Goal: Transaction & Acquisition: Purchase product/service

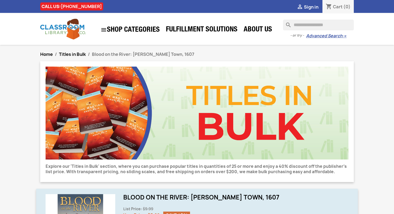
click at [307, 26] on input "Search" at bounding box center [318, 25] width 71 height 11
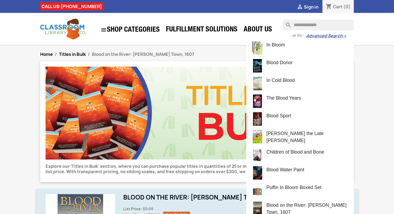
type input "**********"
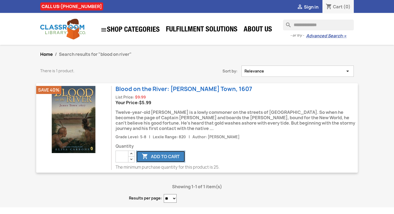
click at [166, 158] on button " Add to cart" at bounding box center [160, 156] width 49 height 12
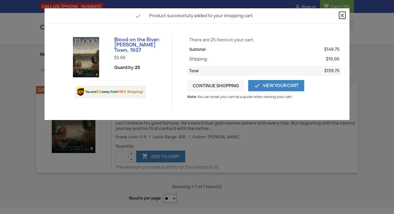
click at [339, 16] on icon "close" at bounding box center [342, 15] width 6 height 6
